Goal: Find contact information: Find contact information

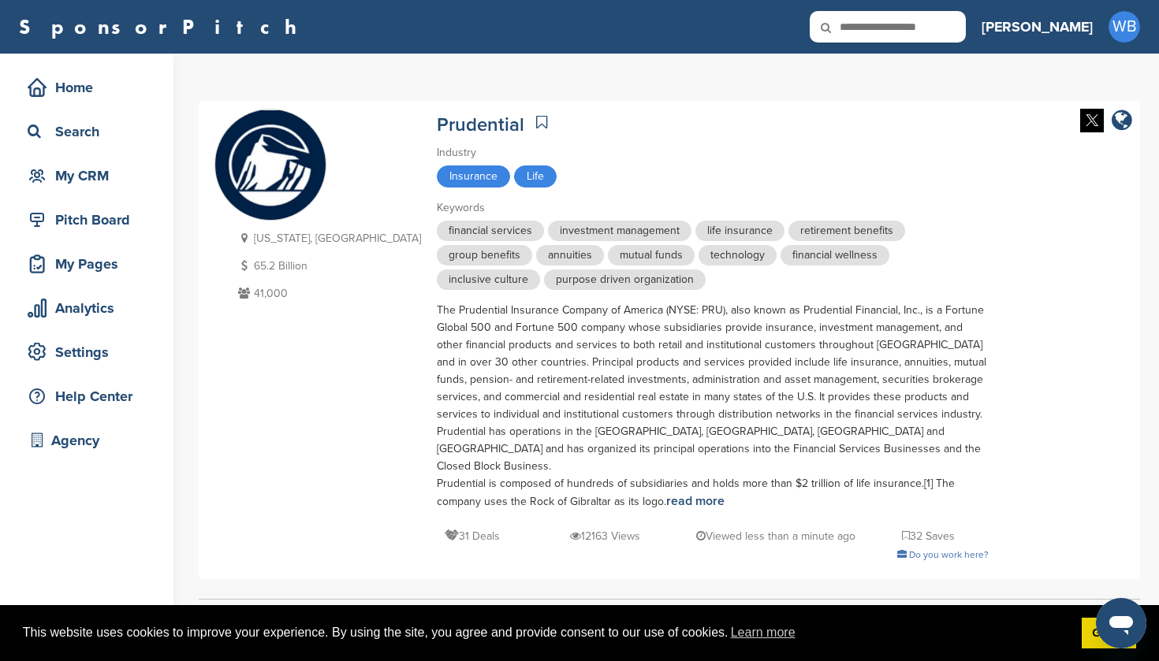
click at [863, 28] on icon at bounding box center [837, 27] width 54 height 33
click at [937, 28] on input "text" at bounding box center [888, 27] width 156 height 32
type input "***"
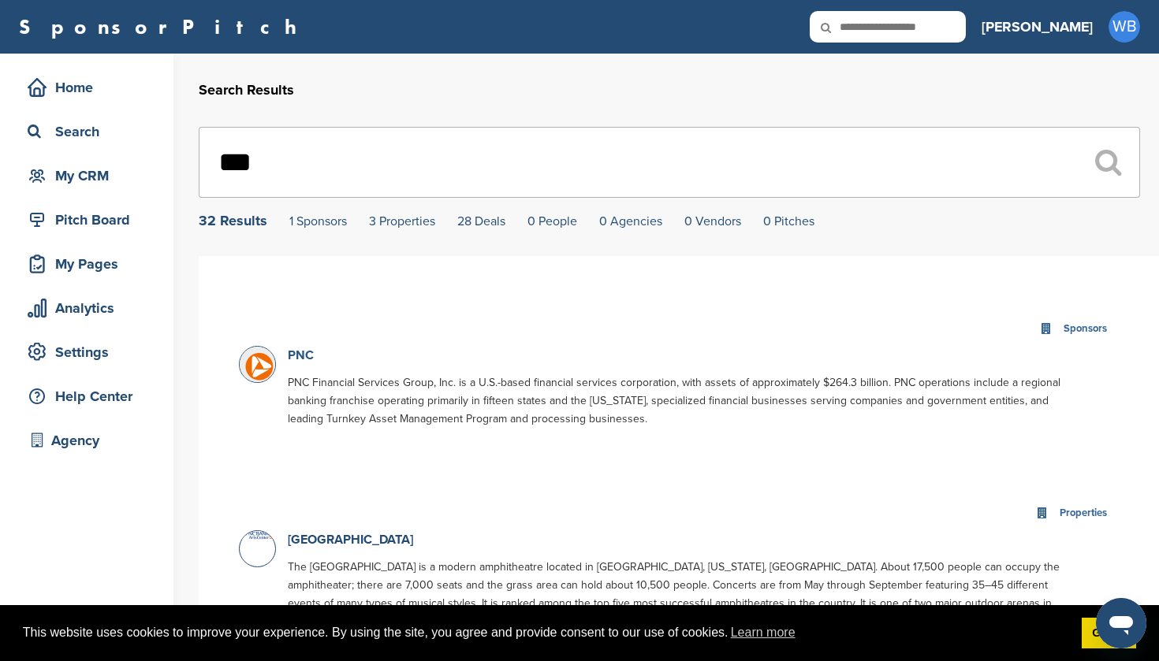
click at [303, 353] on link "PNC" at bounding box center [301, 356] width 26 height 16
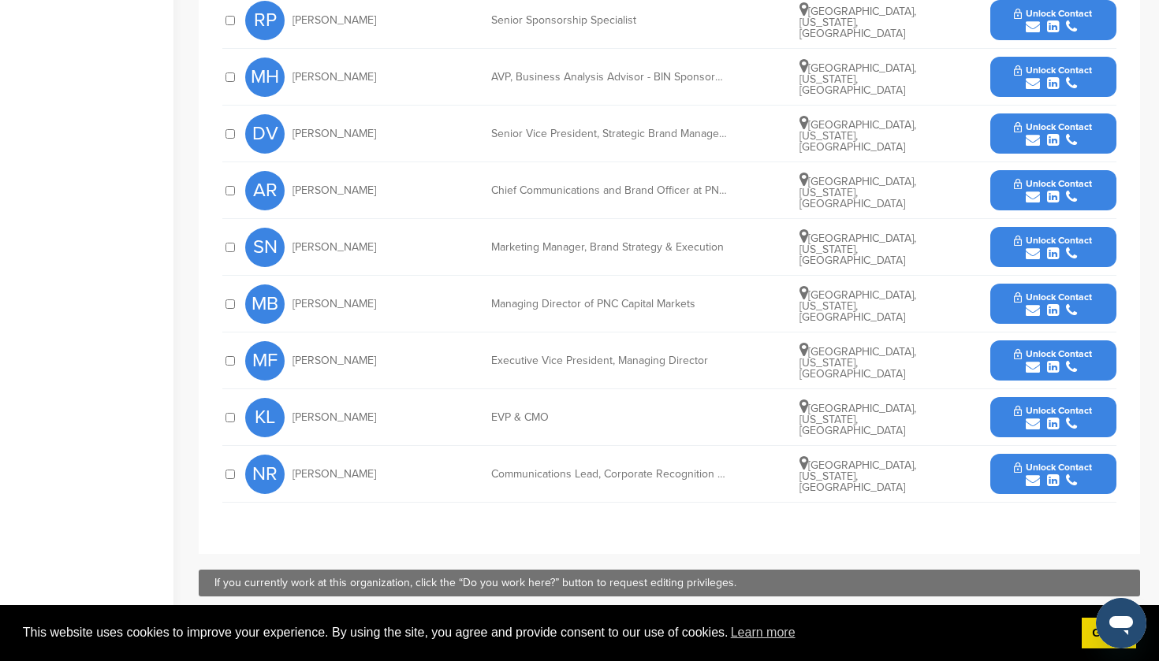
scroll to position [840, 0]
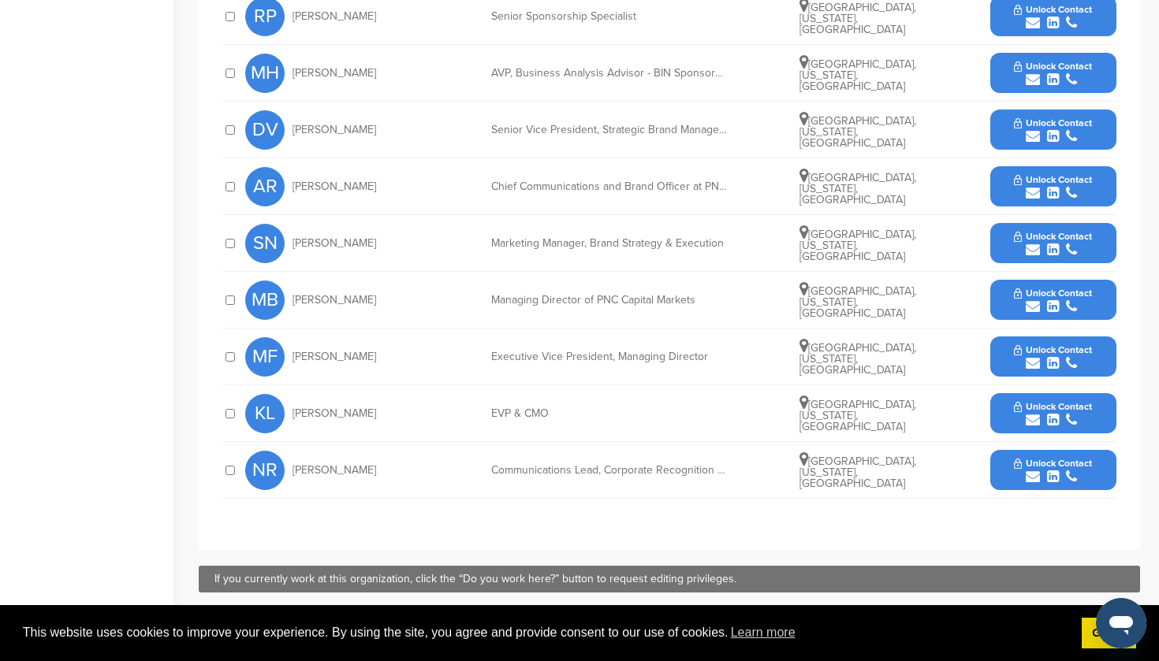
click at [1041, 408] on span "Unlock Contact" at bounding box center [1053, 406] width 78 height 11
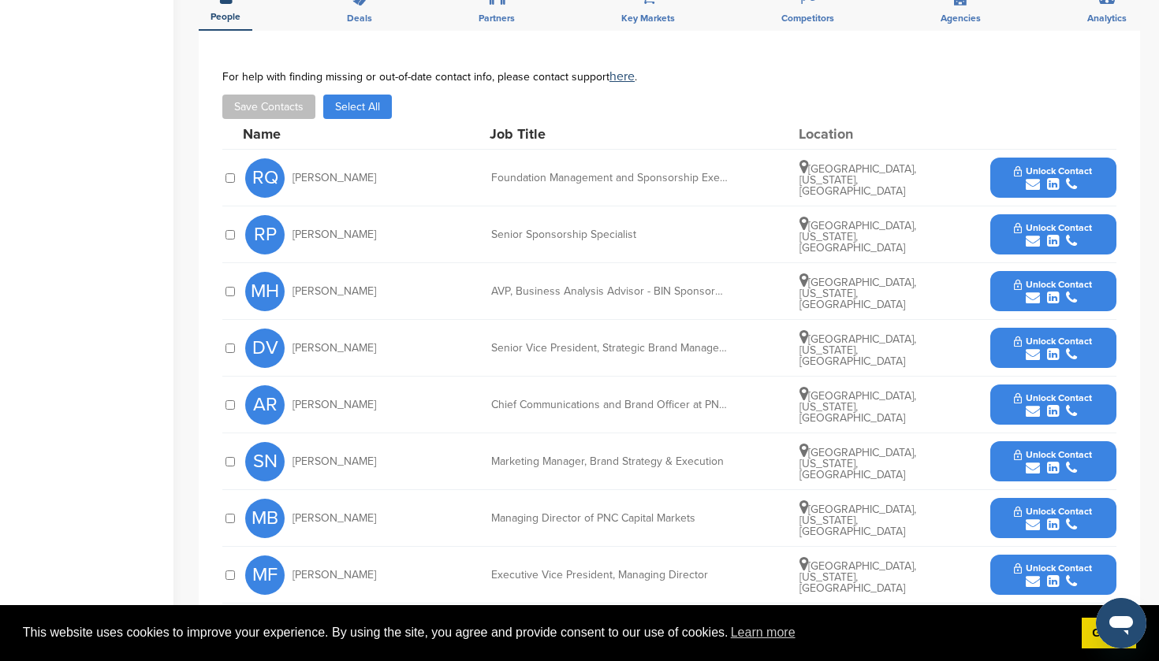
scroll to position [569, 0]
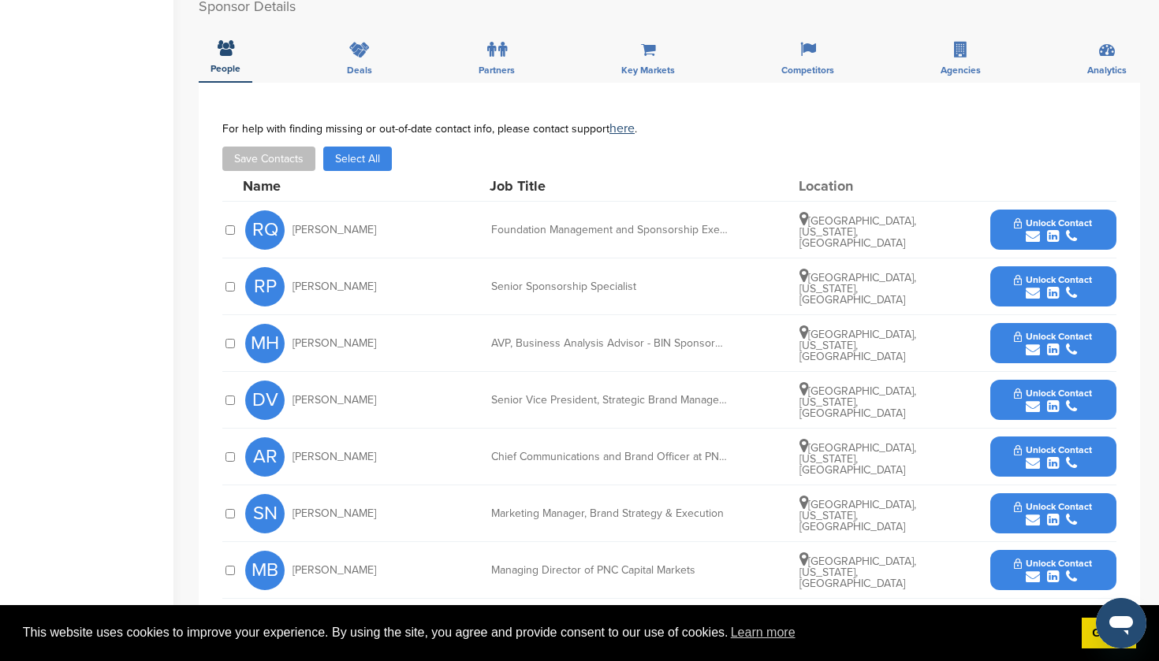
click at [1052, 229] on button "Unlock Contact" at bounding box center [1053, 230] width 116 height 47
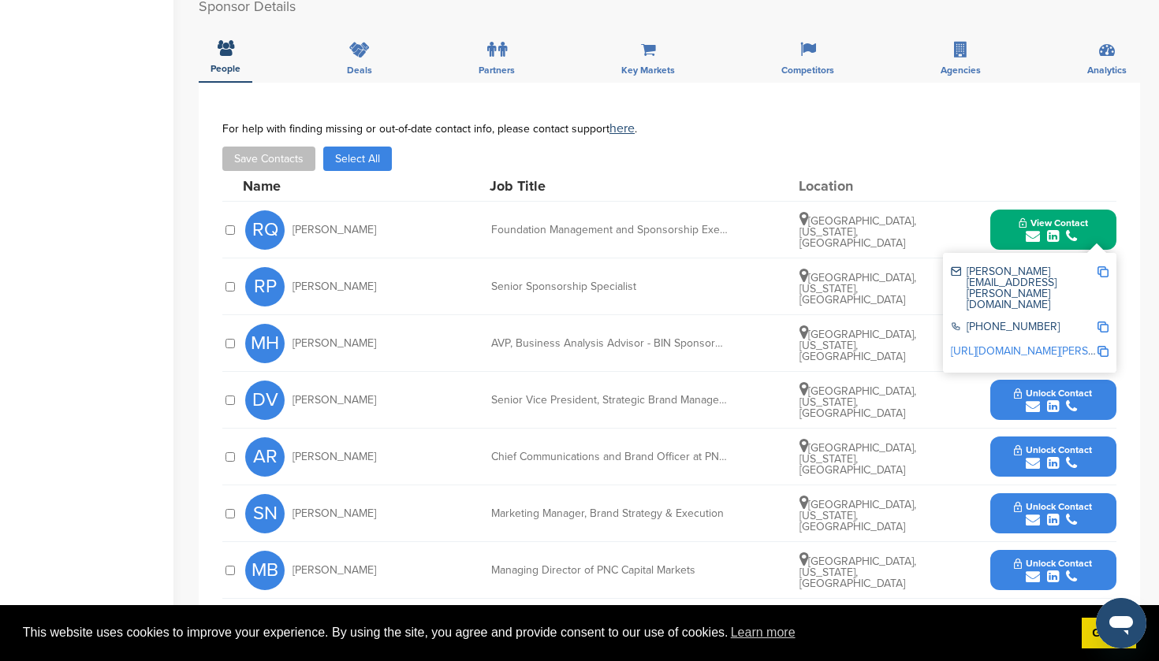
click at [1045, 384] on button "Unlock Contact" at bounding box center [1053, 400] width 116 height 47
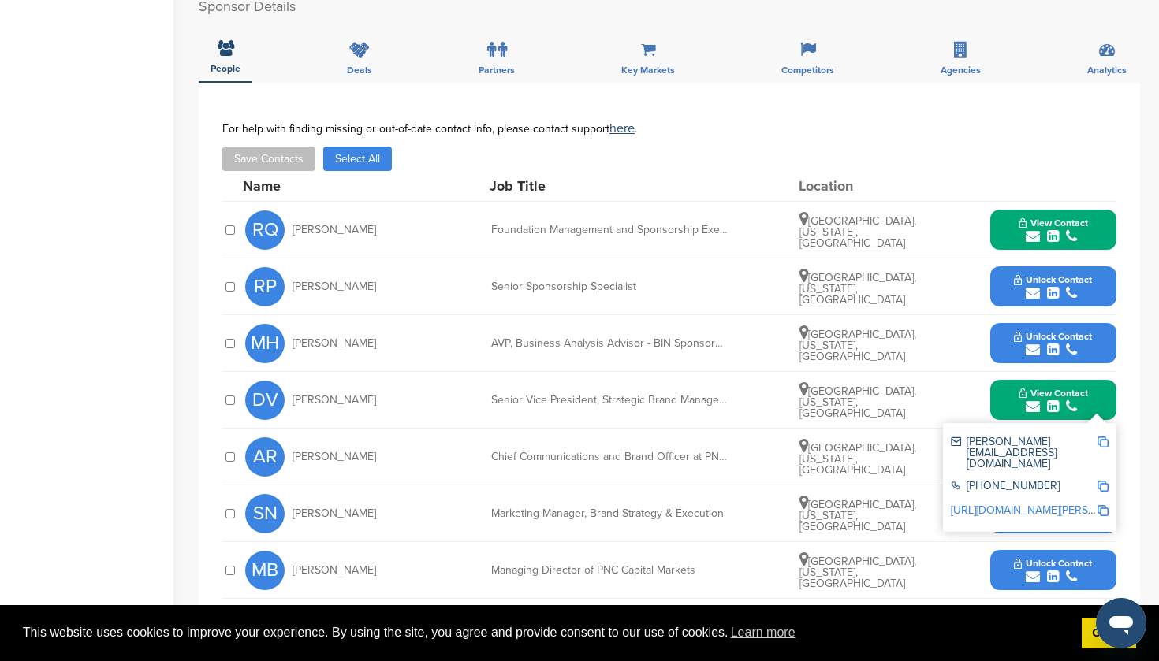
click at [180, 408] on div "Home Search My CRM Pitch Board My Pages Analytics Settings Help Center Agency Y…" at bounding box center [579, 223] width 1159 height 1478
